Goal: Contribute content: Contribute content

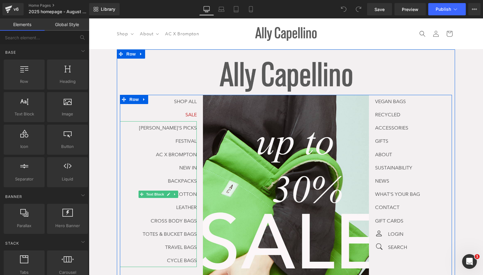
click at [153, 126] on p "[PERSON_NAME]'S PICKS" at bounding box center [158, 127] width 77 height 13
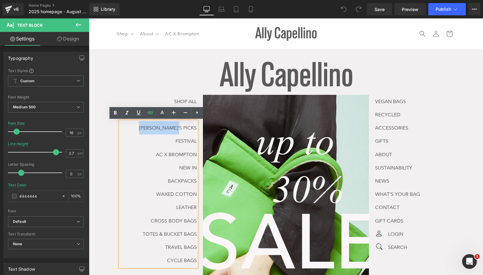
drag, startPoint x: 142, startPoint y: 127, endPoint x: 200, endPoint y: 127, distance: 57.5
click at [200, 127] on div "SHOP ALL Text Block SALE Text Block MARINA'S PICKS FESTIVAL AC X BROMPTON NEW I…" at bounding box center [161, 181] width 83 height 173
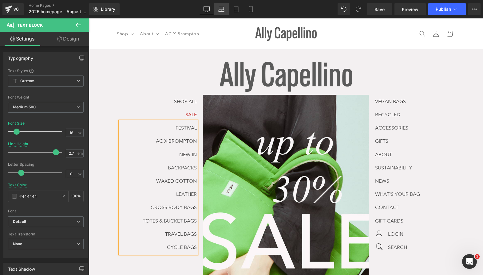
click at [222, 8] on icon at bounding box center [221, 9] width 6 height 6
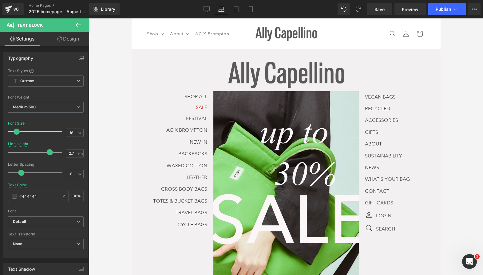
scroll to position [12, 0]
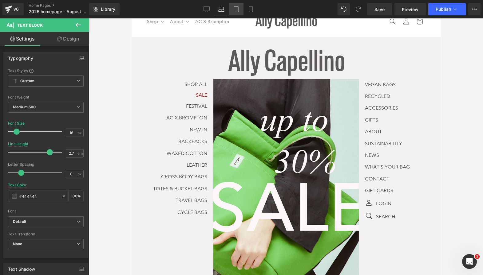
click at [242, 10] on link "Tablet" at bounding box center [236, 9] width 15 height 12
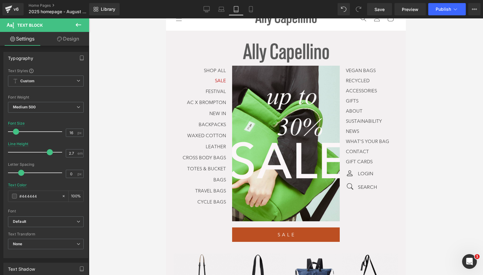
scroll to position [0, 0]
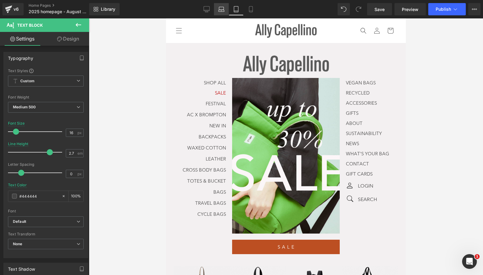
click at [216, 10] on link "Laptop" at bounding box center [221, 9] width 15 height 12
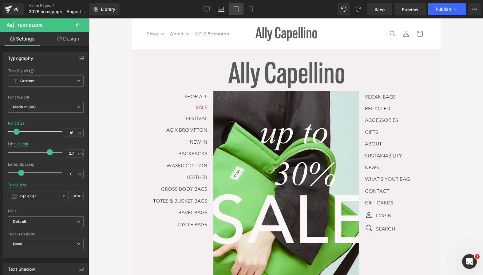
scroll to position [14, 0]
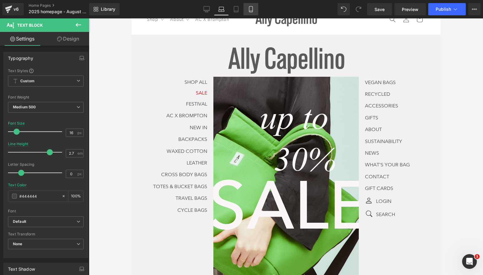
click at [254, 12] on link "Mobile" at bounding box center [250, 9] width 15 height 12
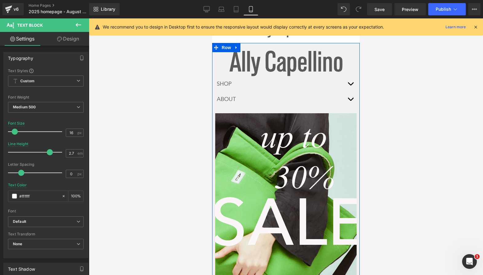
click at [346, 81] on button "button" at bounding box center [350, 84] width 12 height 15
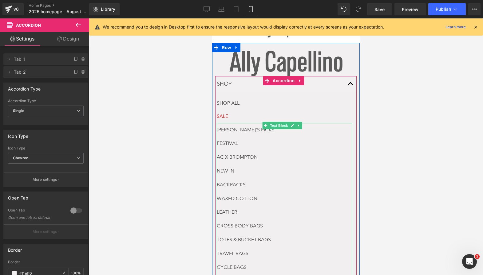
click at [250, 137] on p "FESTIVAL" at bounding box center [284, 144] width 135 height 14
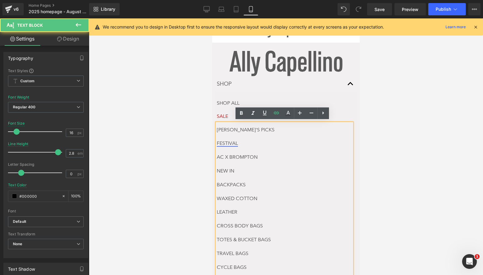
click at [219, 142] on link "FESTIVAL" at bounding box center [227, 143] width 21 height 6
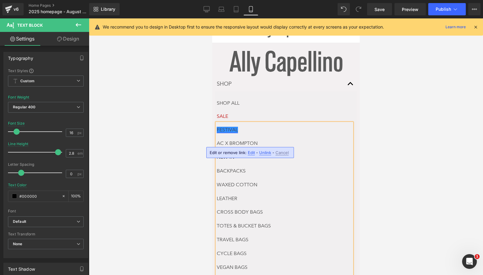
click at [225, 127] on link "FESTIVAL" at bounding box center [227, 130] width 21 height 6
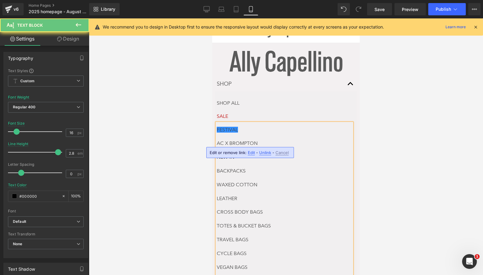
click at [298, 130] on p "FESTIVAL" at bounding box center [284, 130] width 135 height 14
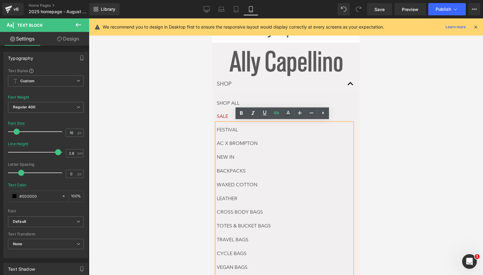
click at [231, 125] on p "FESTIVAL" at bounding box center [284, 130] width 135 height 14
click at [401, 180] on div at bounding box center [286, 146] width 394 height 257
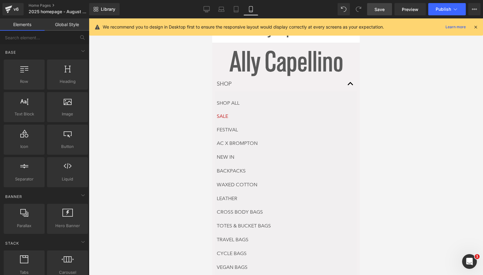
click at [378, 13] on link "Save" at bounding box center [379, 9] width 25 height 12
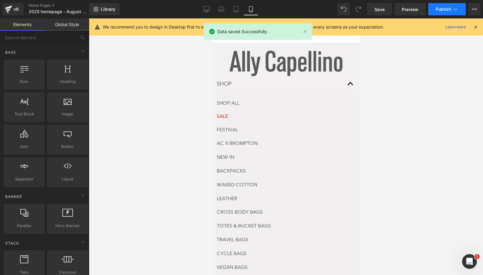
click at [437, 6] on button "Publish" at bounding box center [447, 9] width 38 height 12
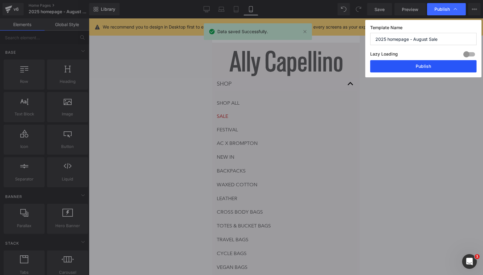
click at [430, 65] on button "Publish" at bounding box center [423, 66] width 106 height 12
